Goal: Transaction & Acquisition: Download file/media

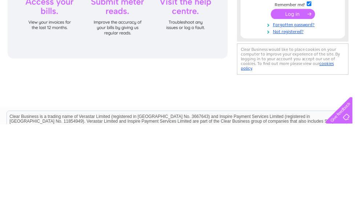
type input "kirktonhill.scwt@gmail.com"
click at [295, 89] on input "submit" at bounding box center [295, 89] width 45 height 10
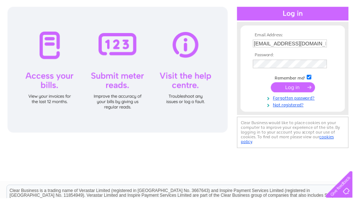
click at [306, 87] on input "submit" at bounding box center [295, 88] width 45 height 10
click at [297, 91] on input "submit" at bounding box center [295, 88] width 45 height 10
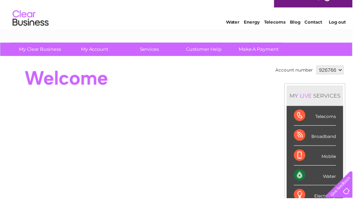
scroll to position [12, 0]
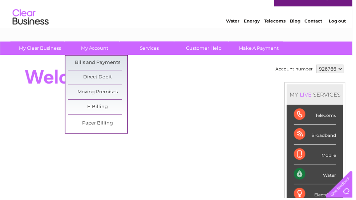
click at [108, 63] on link "Bills and Payments" at bounding box center [99, 63] width 60 height 15
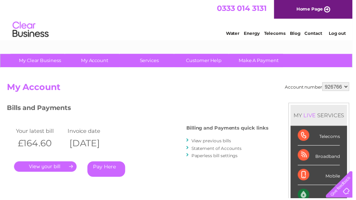
click at [56, 169] on link "." at bounding box center [45, 168] width 63 height 11
click at [67, 168] on link "." at bounding box center [45, 168] width 63 height 11
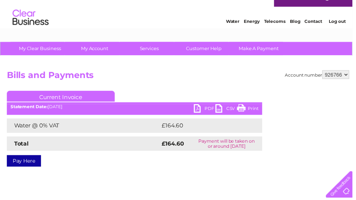
scroll to position [12, 0]
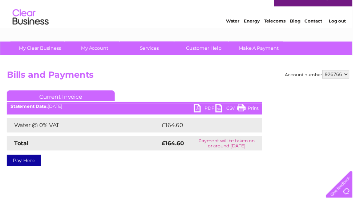
click at [204, 110] on link "PDF" at bounding box center [207, 110] width 22 height 11
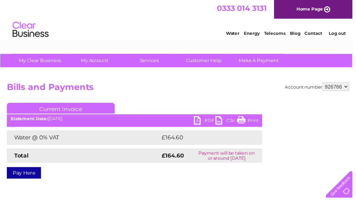
click at [205, 120] on link "PDF" at bounding box center [207, 122] width 22 height 11
click at [200, 120] on link "PDF" at bounding box center [207, 122] width 22 height 11
